Goal: Task Accomplishment & Management: Use online tool/utility

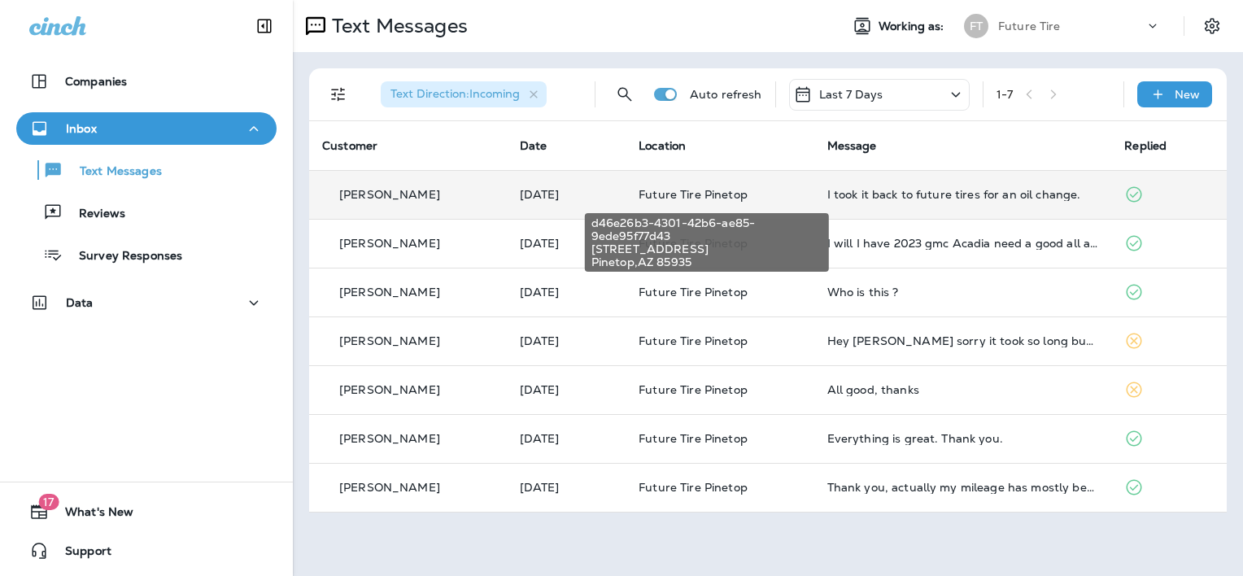
click at [673, 191] on span "Future Tire Pinetop" at bounding box center [693, 194] width 109 height 15
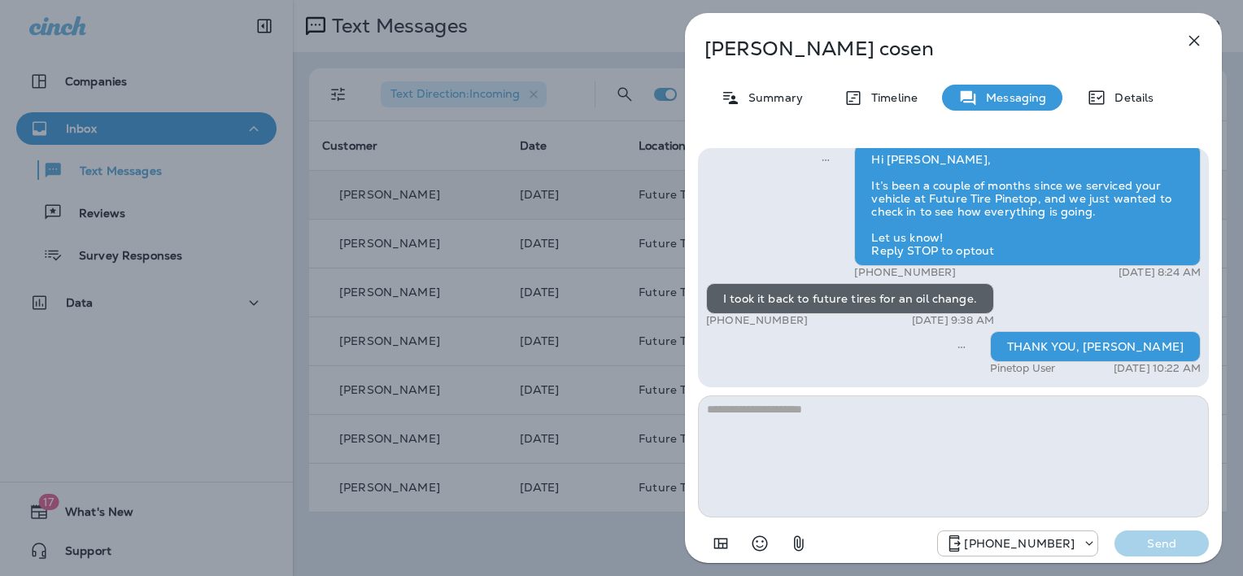
click at [1192, 37] on icon "button" at bounding box center [1195, 41] width 20 height 20
